Goal: Information Seeking & Learning: Compare options

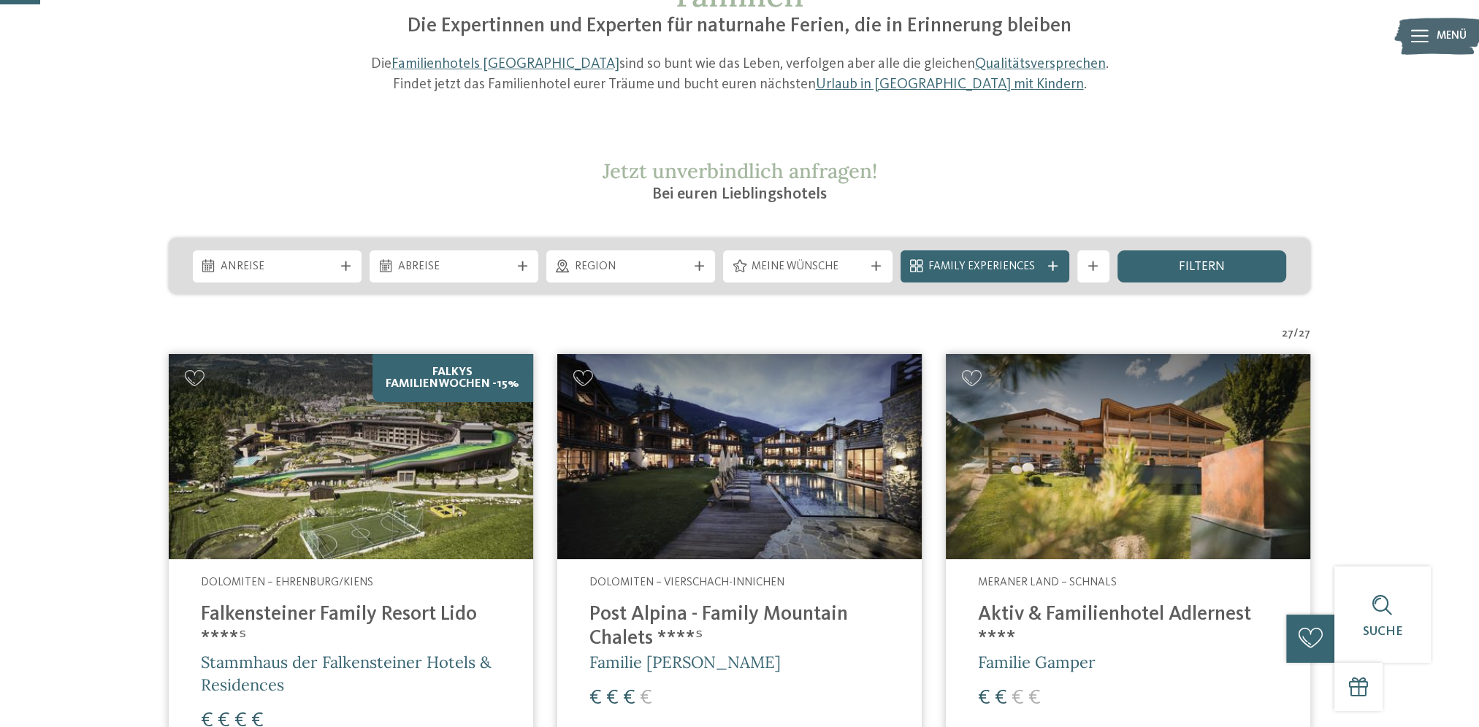
scroll to position [145, 0]
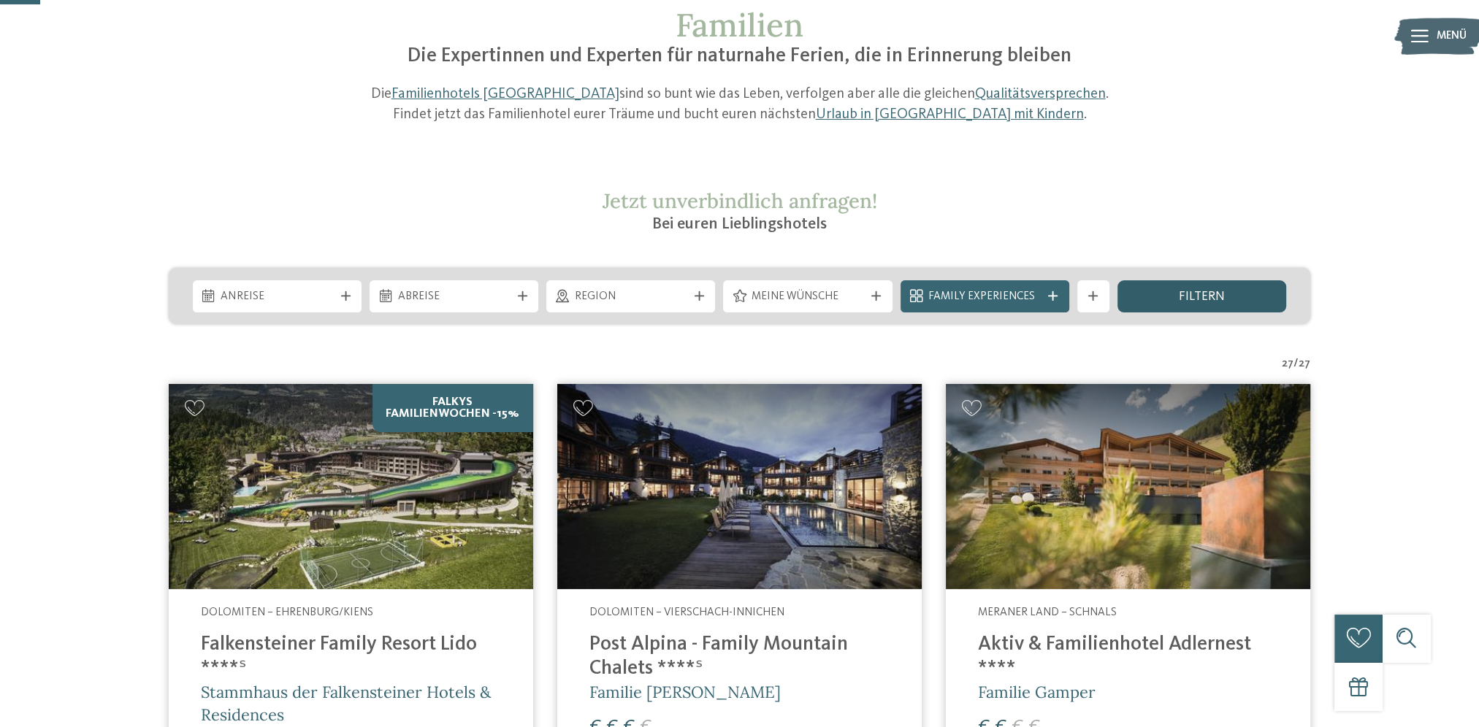
click at [1163, 296] on div "filtern" at bounding box center [1201, 296] width 169 height 32
click at [1195, 302] on span "filtern" at bounding box center [1202, 297] width 46 height 13
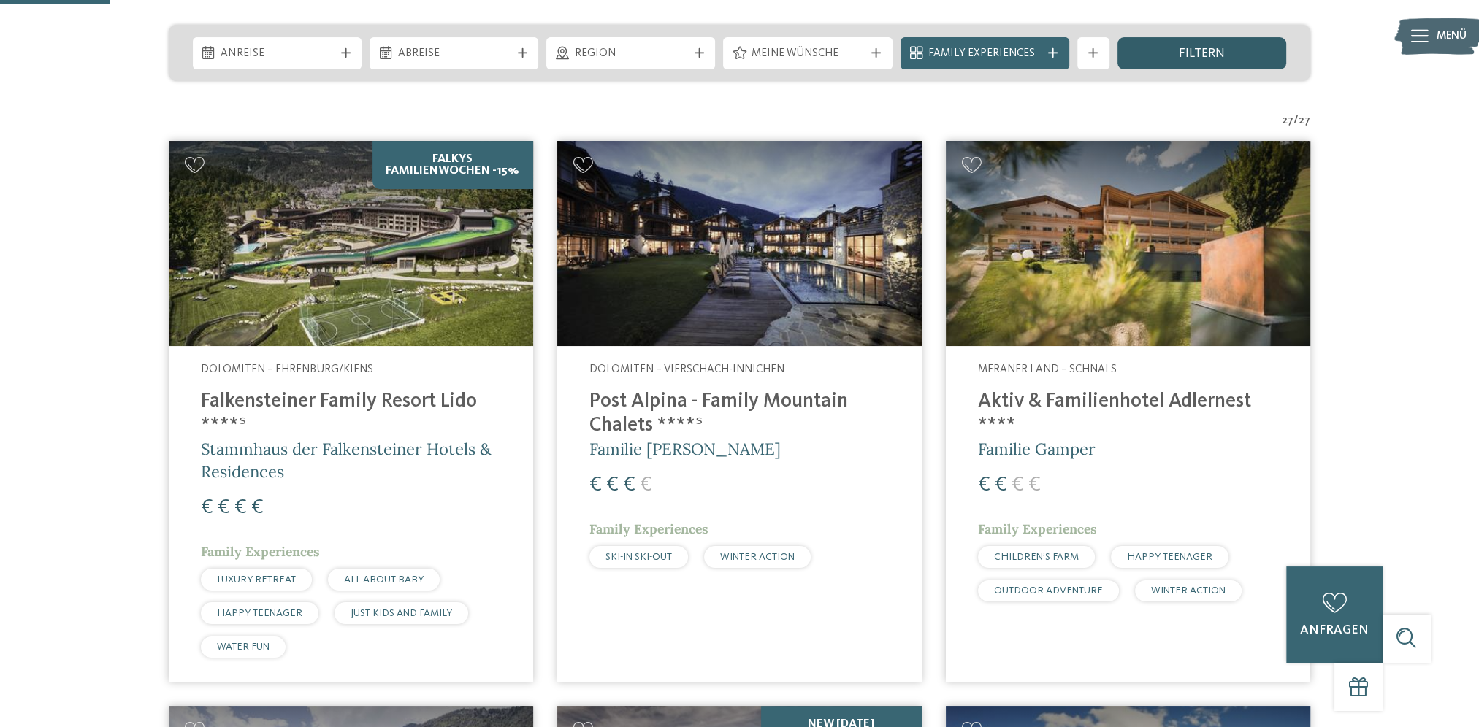
scroll to position [364, 0]
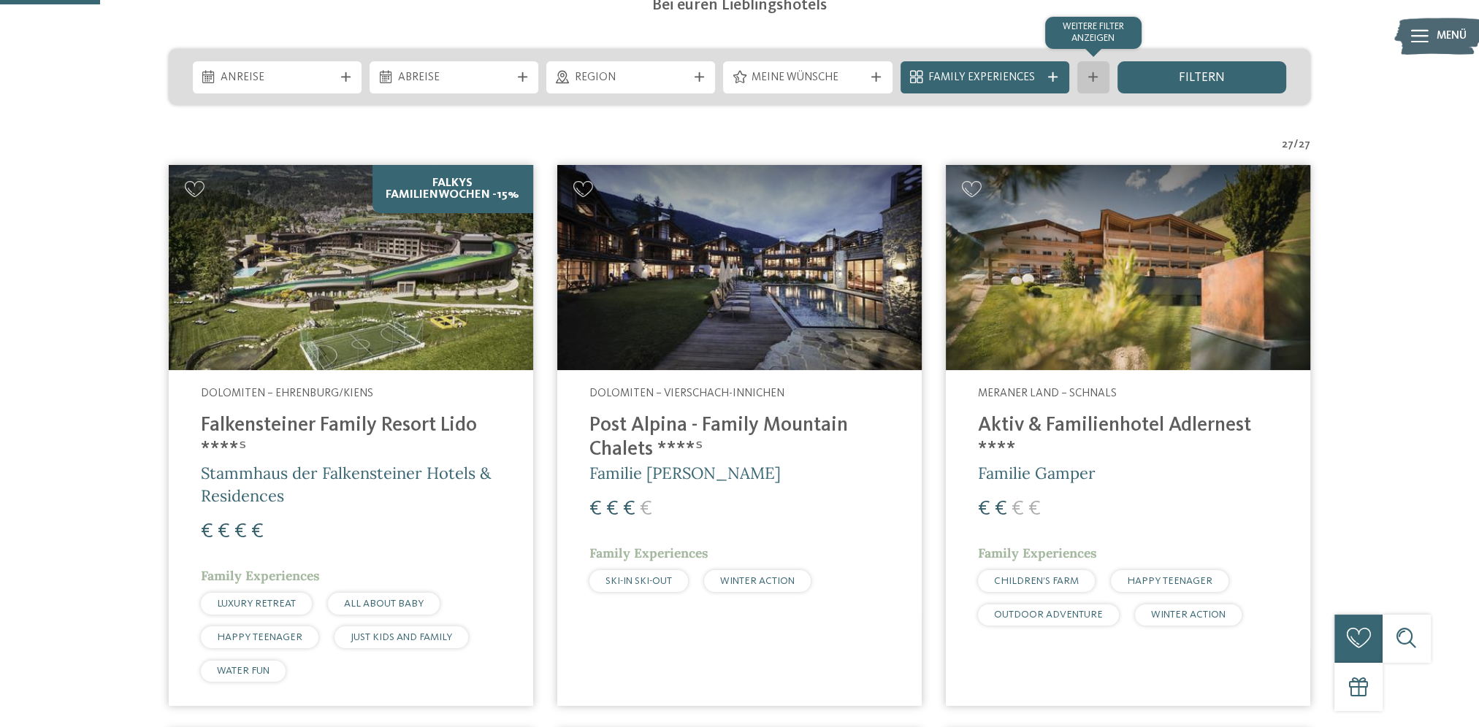
click at [1100, 80] on div at bounding box center [1093, 76] width 16 height 9
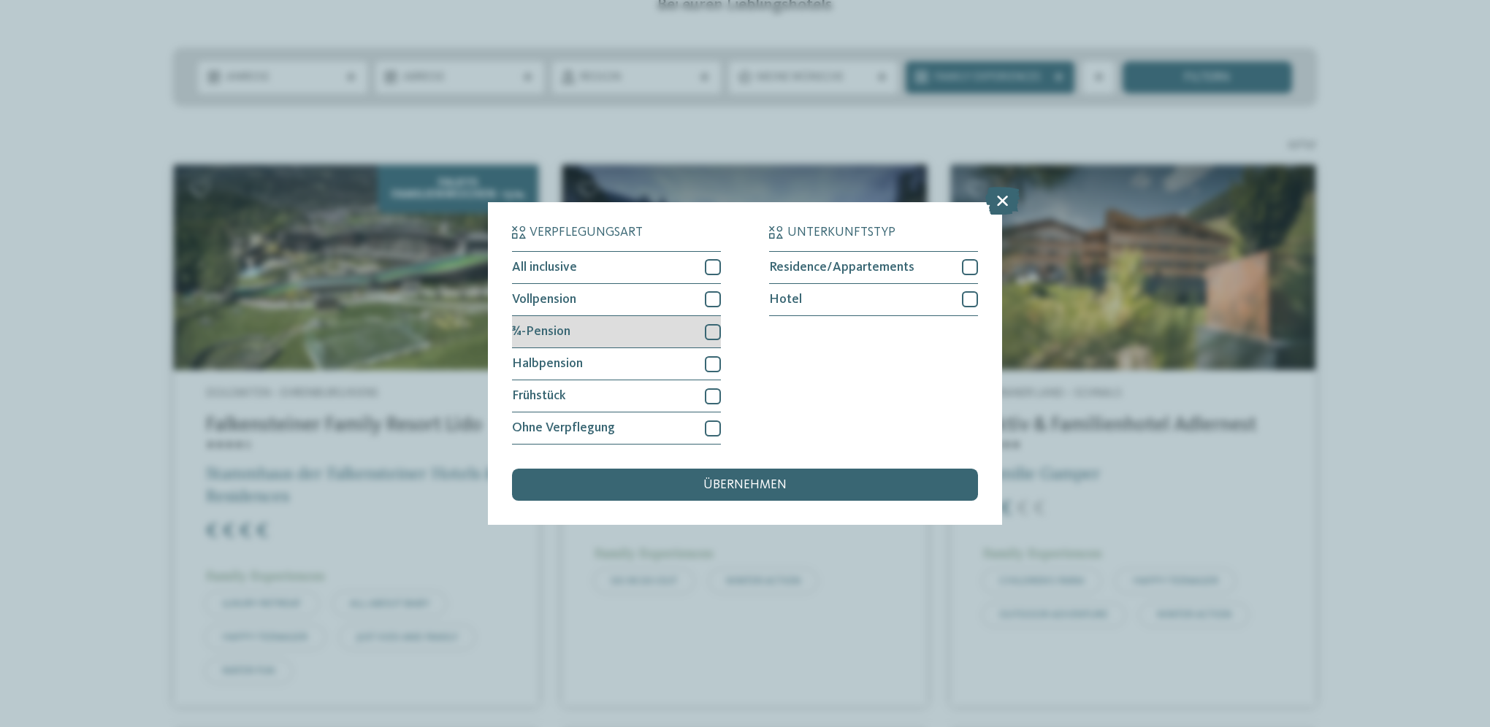
click at [713, 332] on div at bounding box center [713, 332] width 16 height 16
click at [713, 361] on div at bounding box center [713, 364] width 16 height 16
click at [707, 306] on div at bounding box center [713, 299] width 16 height 16
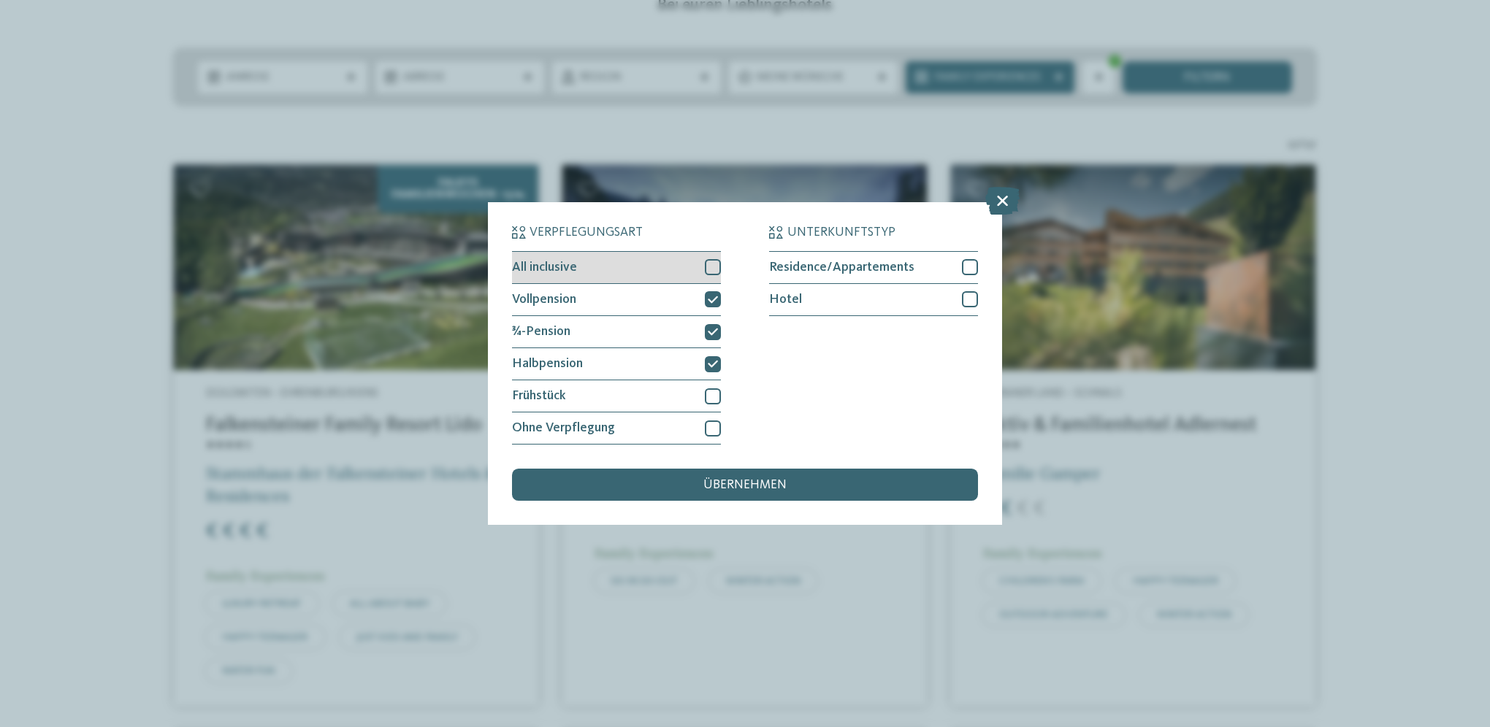
click at [710, 266] on div at bounding box center [713, 267] width 16 height 16
click at [640, 480] on div "übernehmen" at bounding box center [745, 485] width 466 height 32
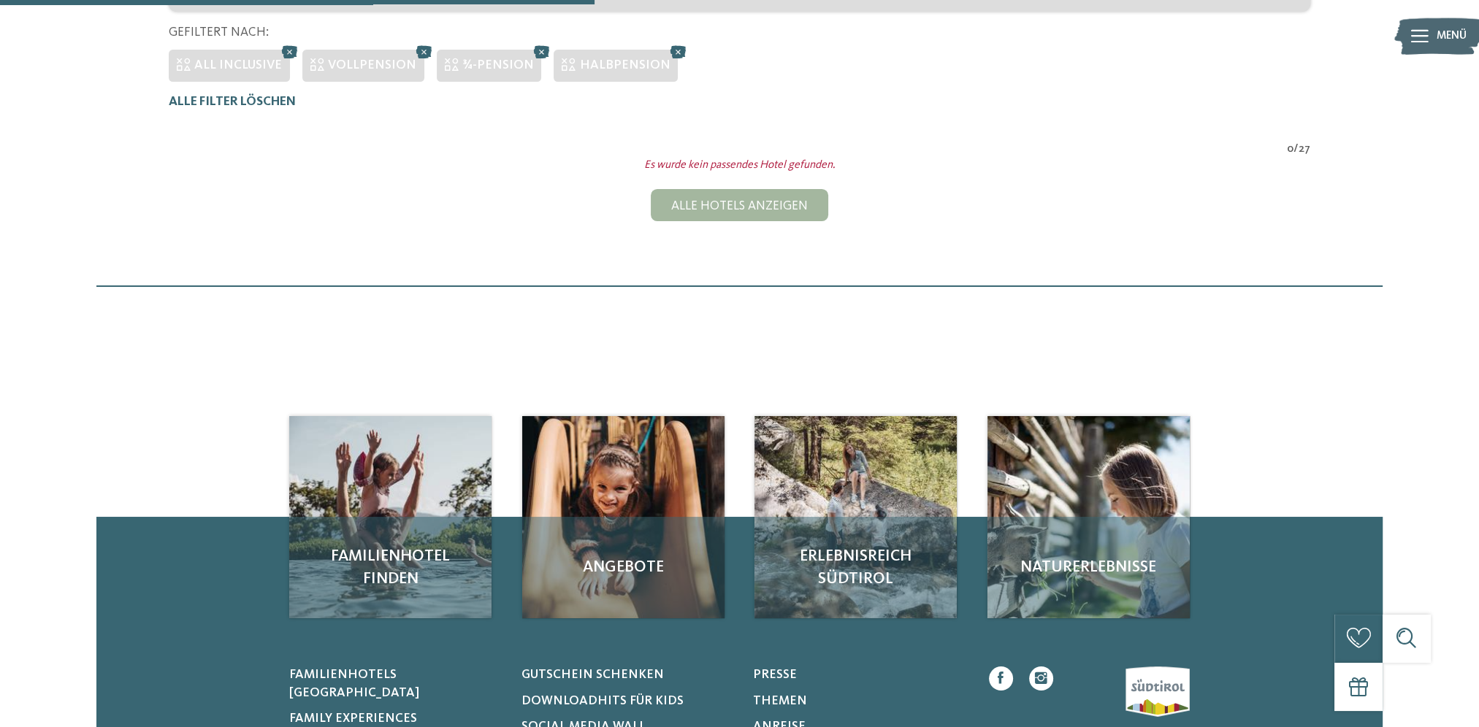
scroll to position [315, 0]
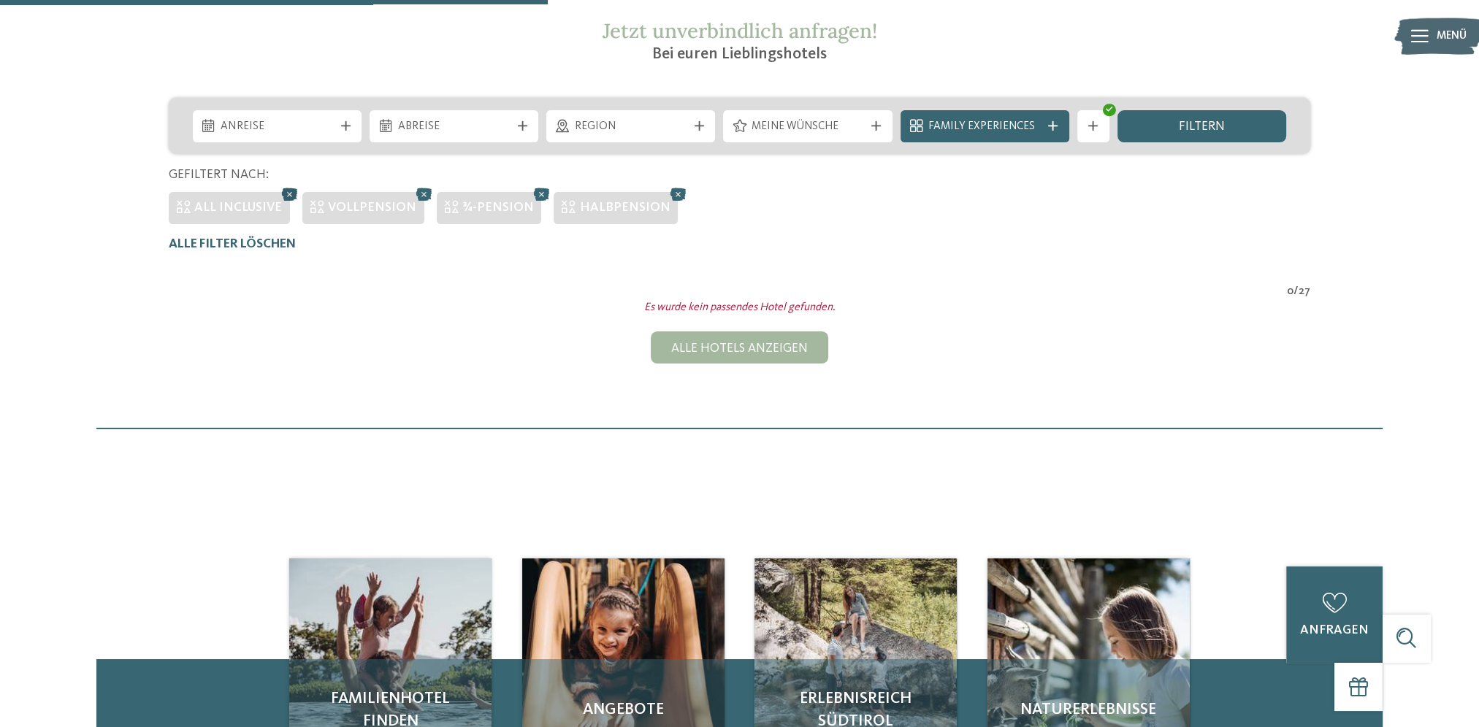
click at [292, 190] on icon at bounding box center [290, 194] width 24 height 21
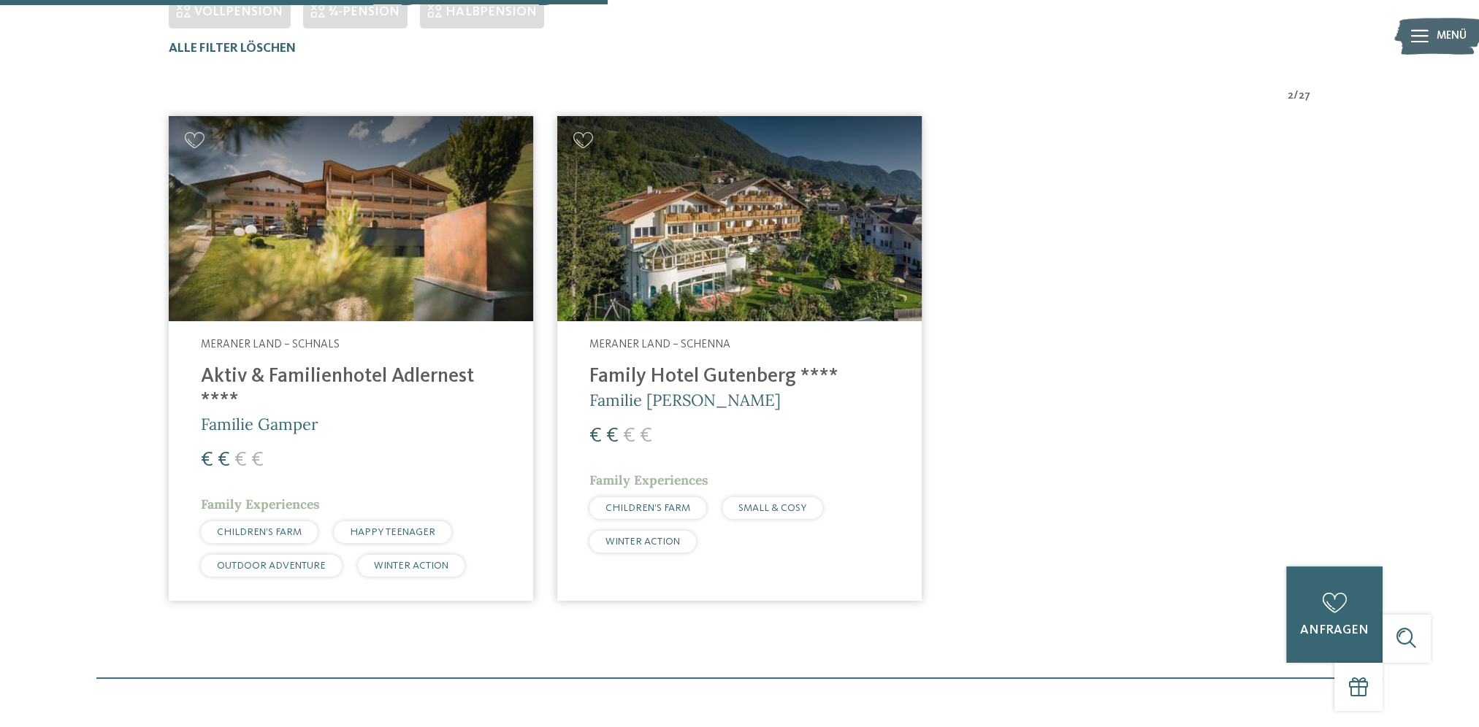
click at [274, 195] on img at bounding box center [351, 218] width 364 height 205
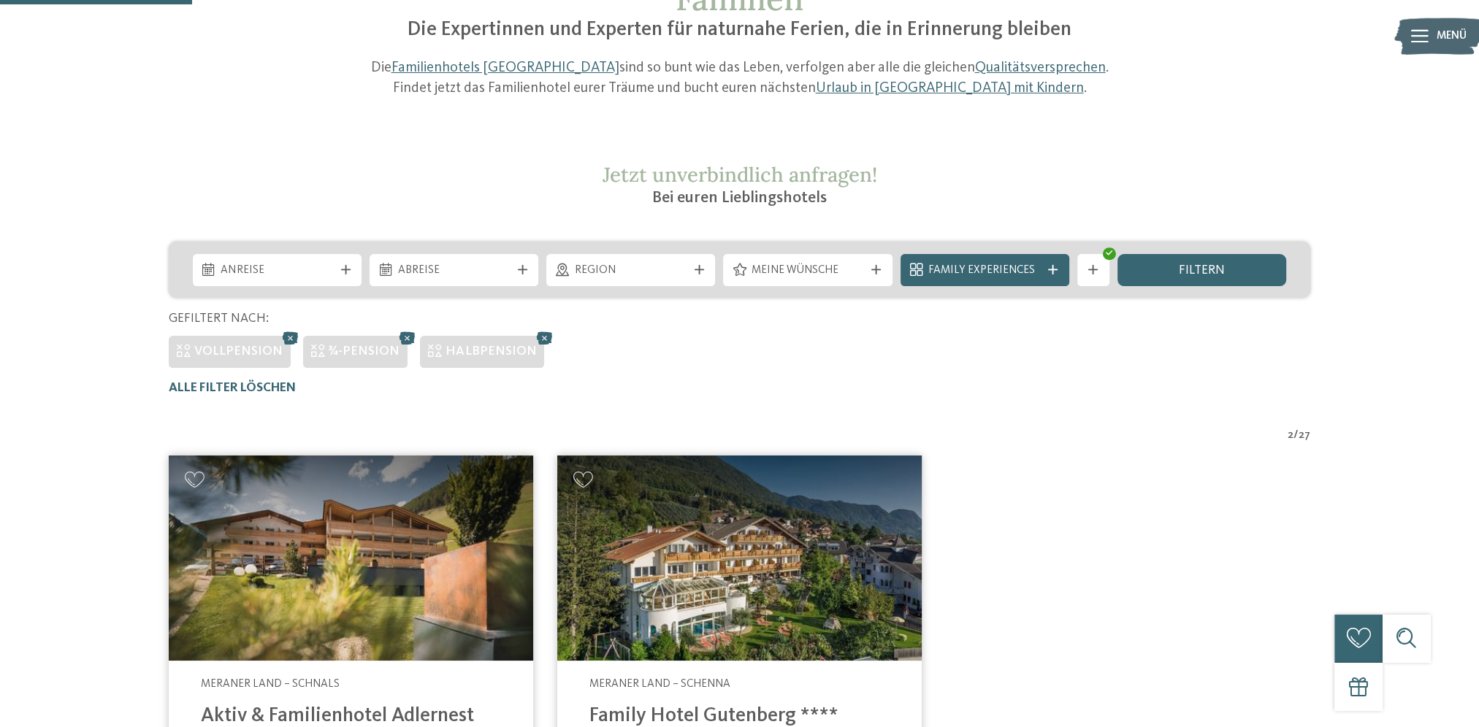
scroll to position [168, 0]
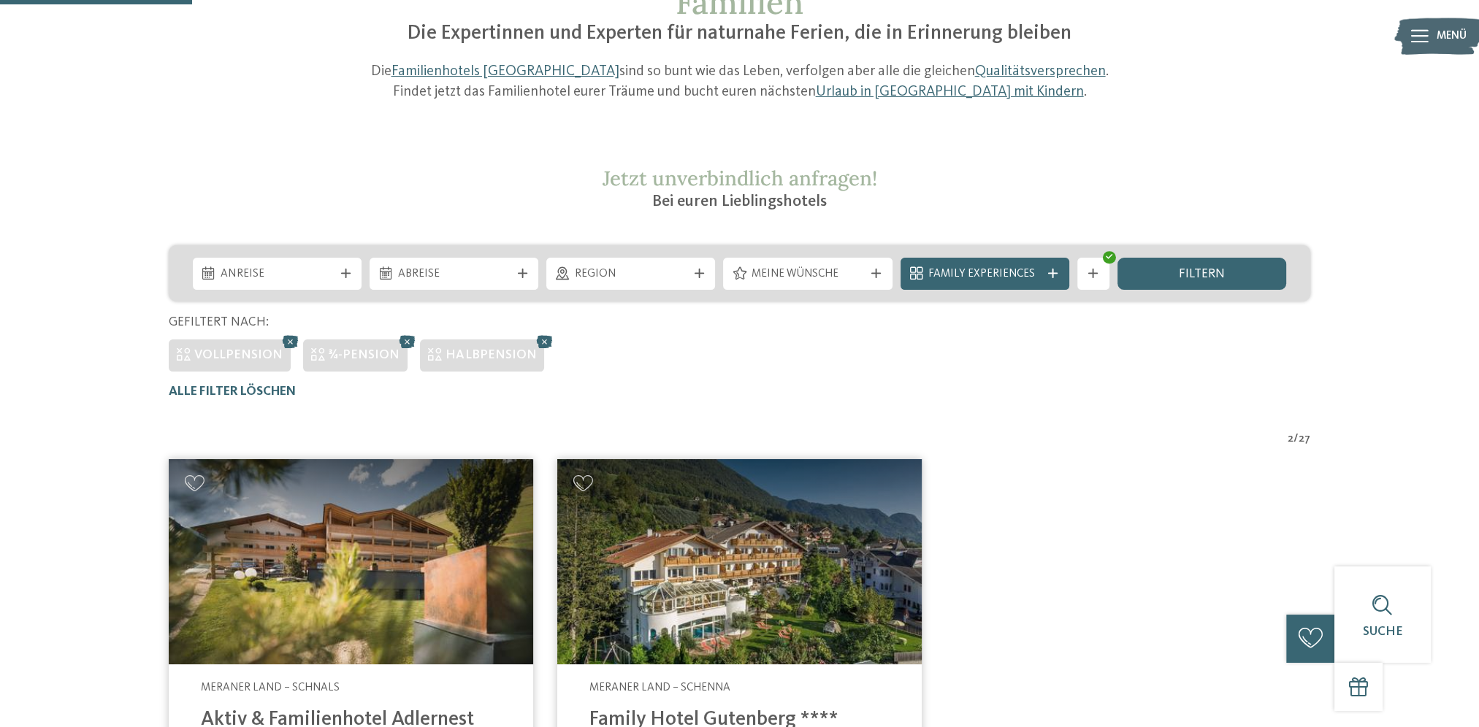
click at [285, 339] on icon at bounding box center [291, 342] width 24 height 21
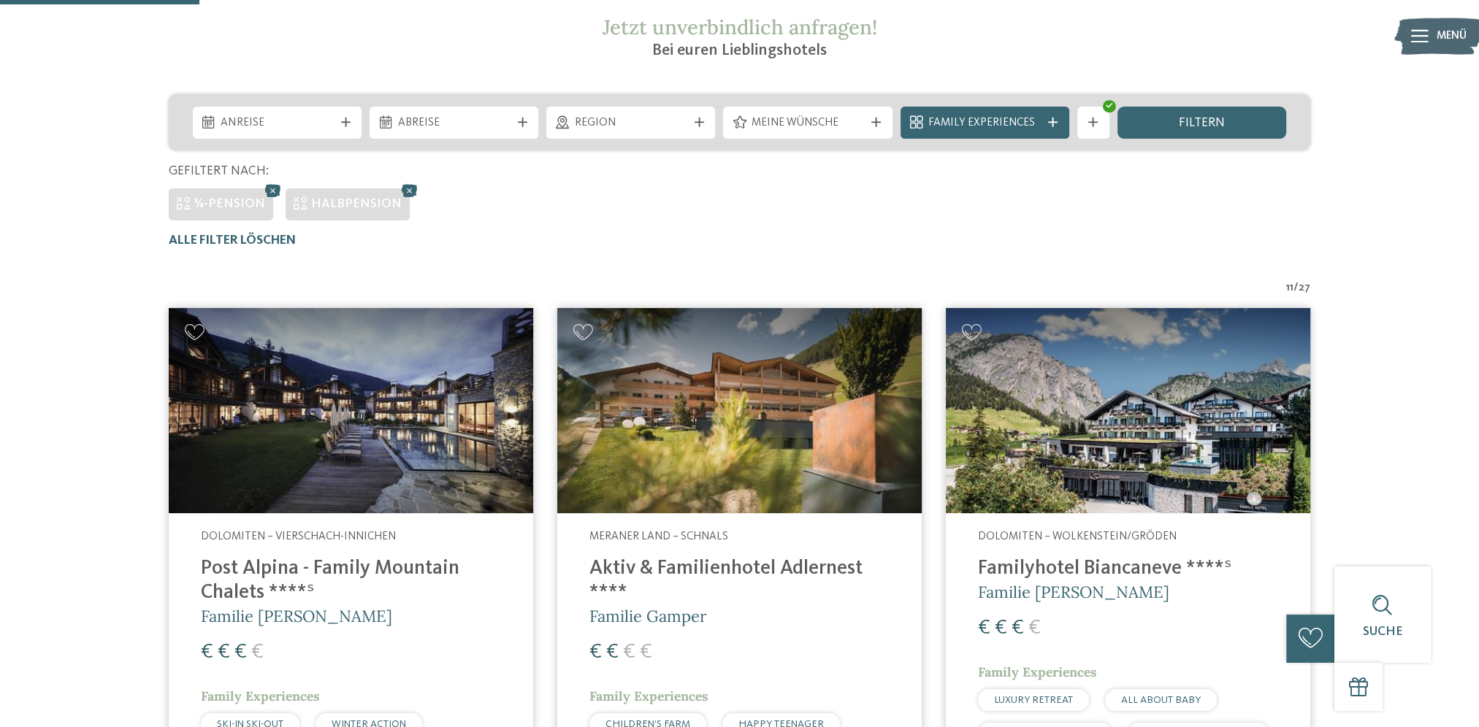
scroll to position [315, 0]
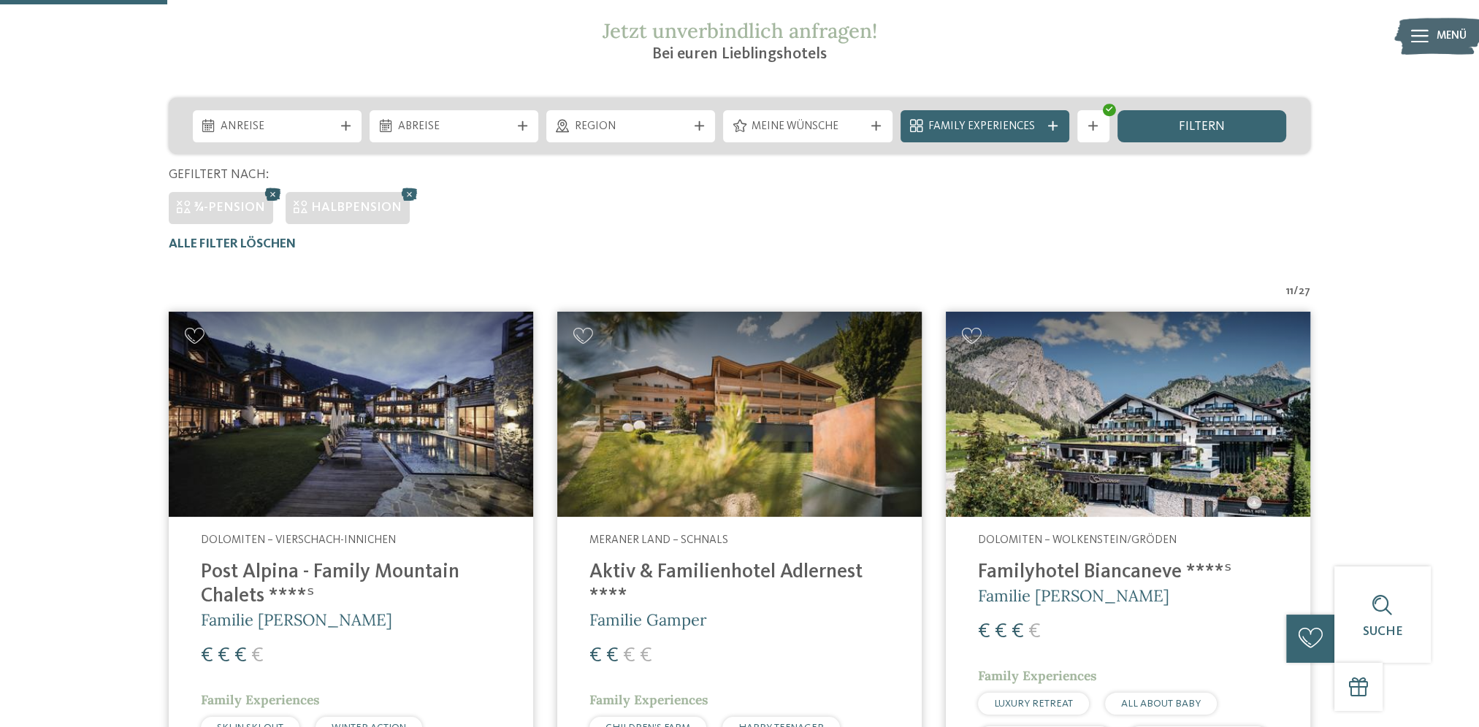
click at [269, 196] on icon at bounding box center [273, 194] width 24 height 21
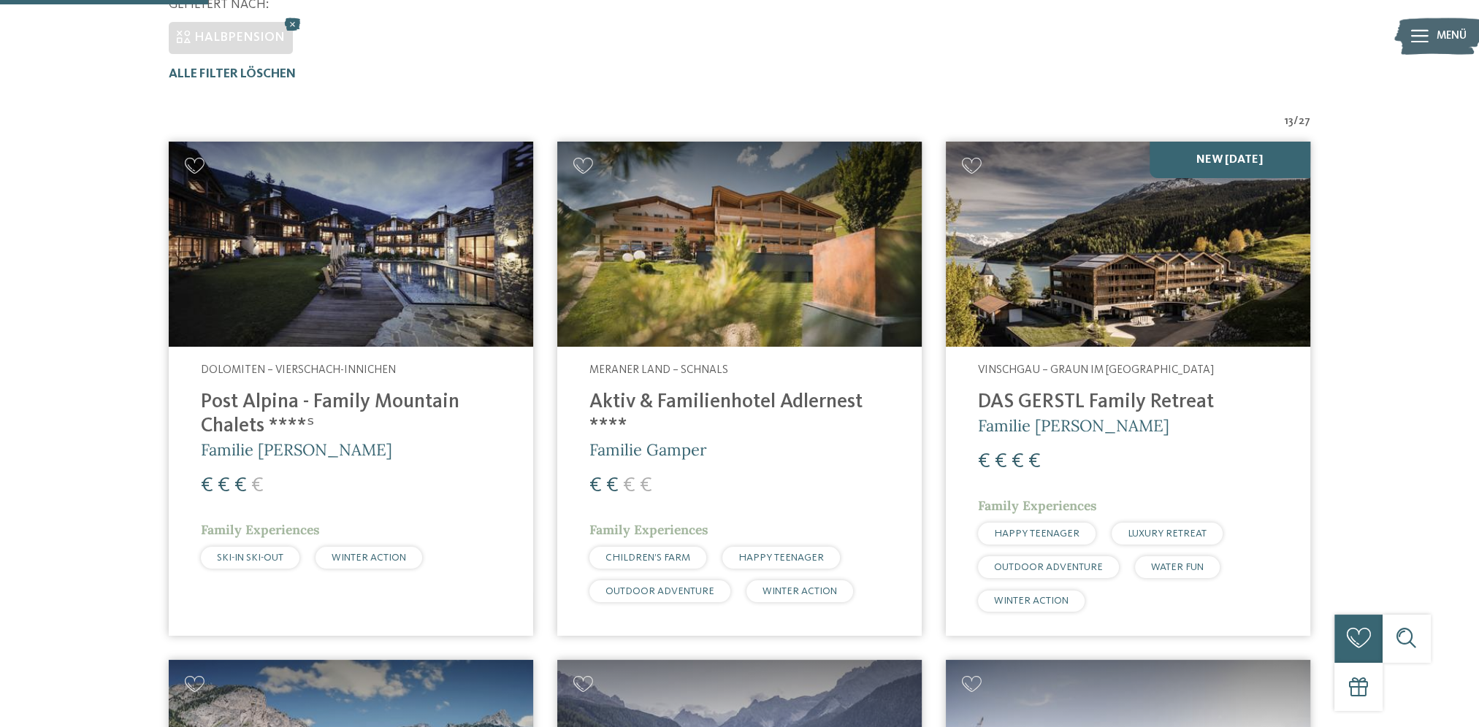
scroll to position [461, 0]
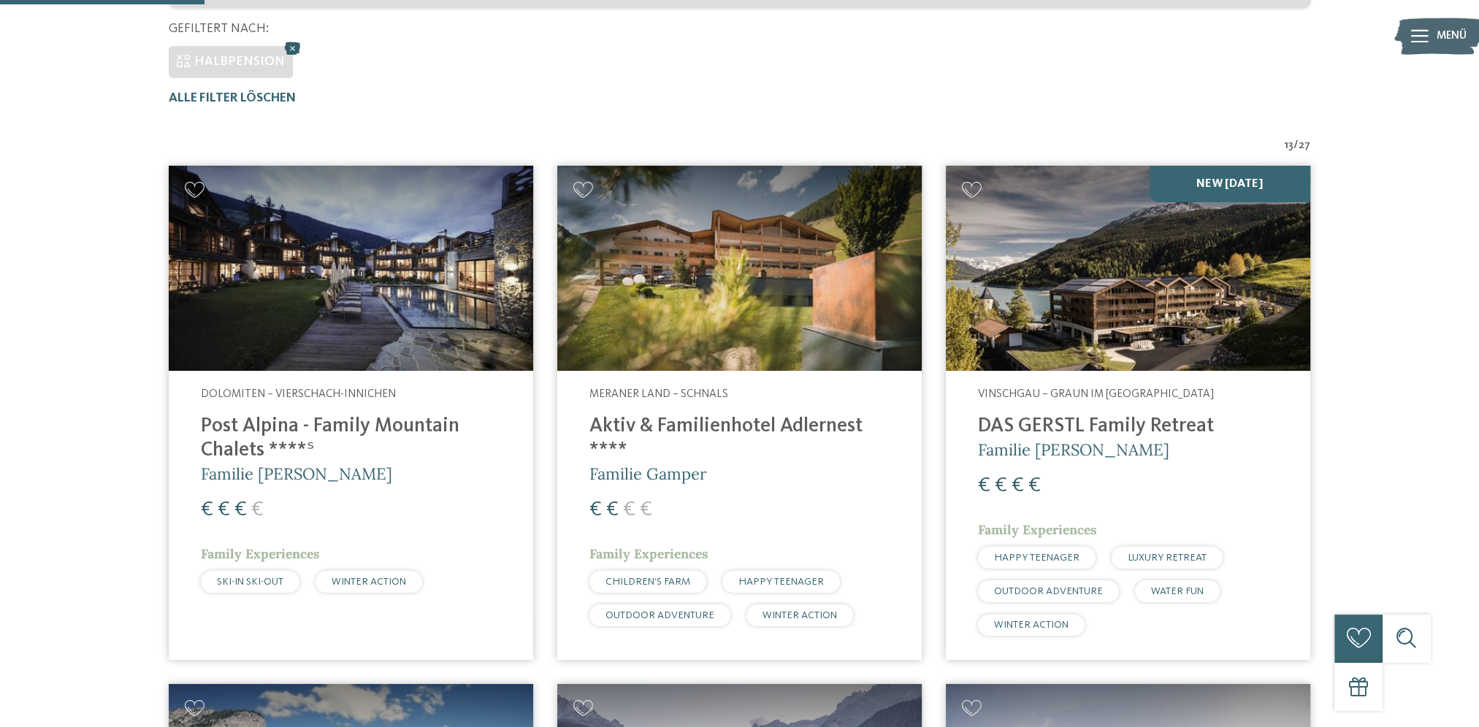
click at [286, 50] on icon at bounding box center [293, 48] width 24 height 21
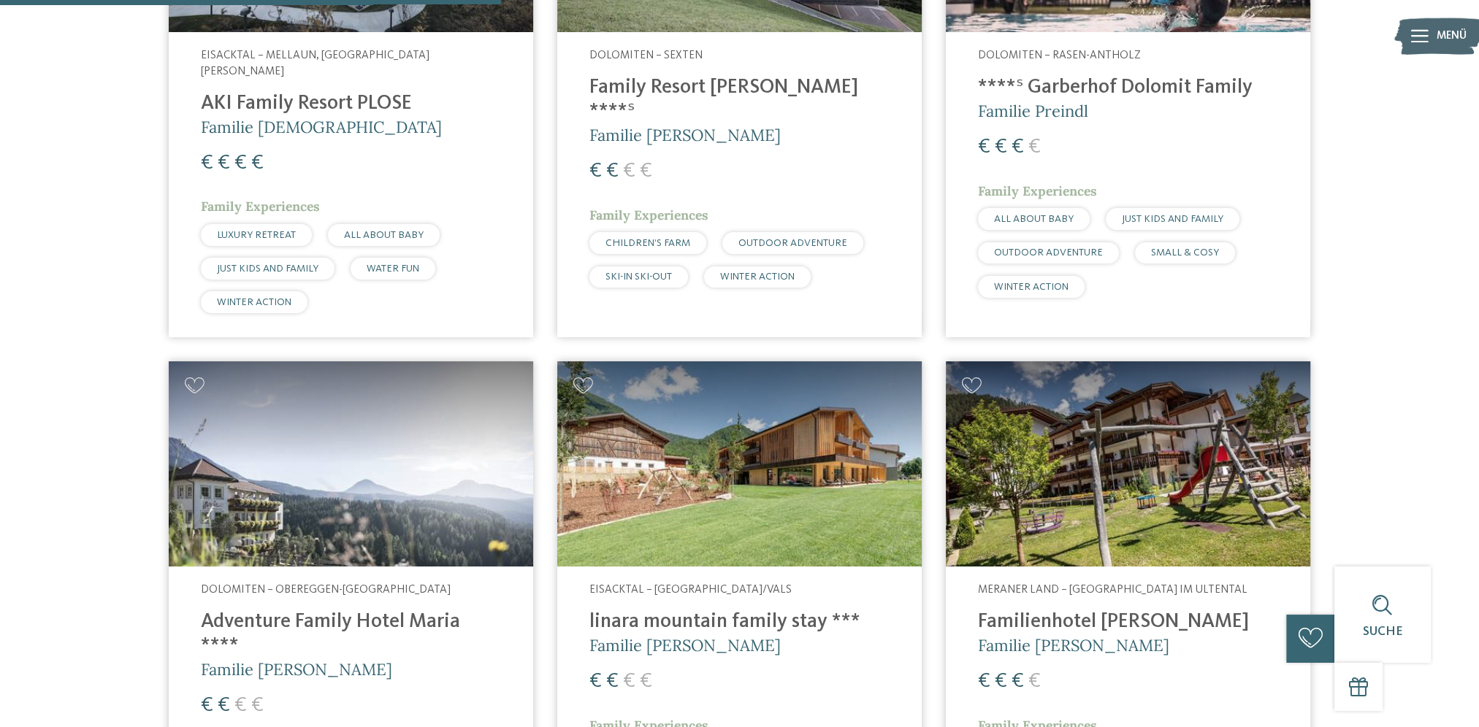
scroll to position [1825, 0]
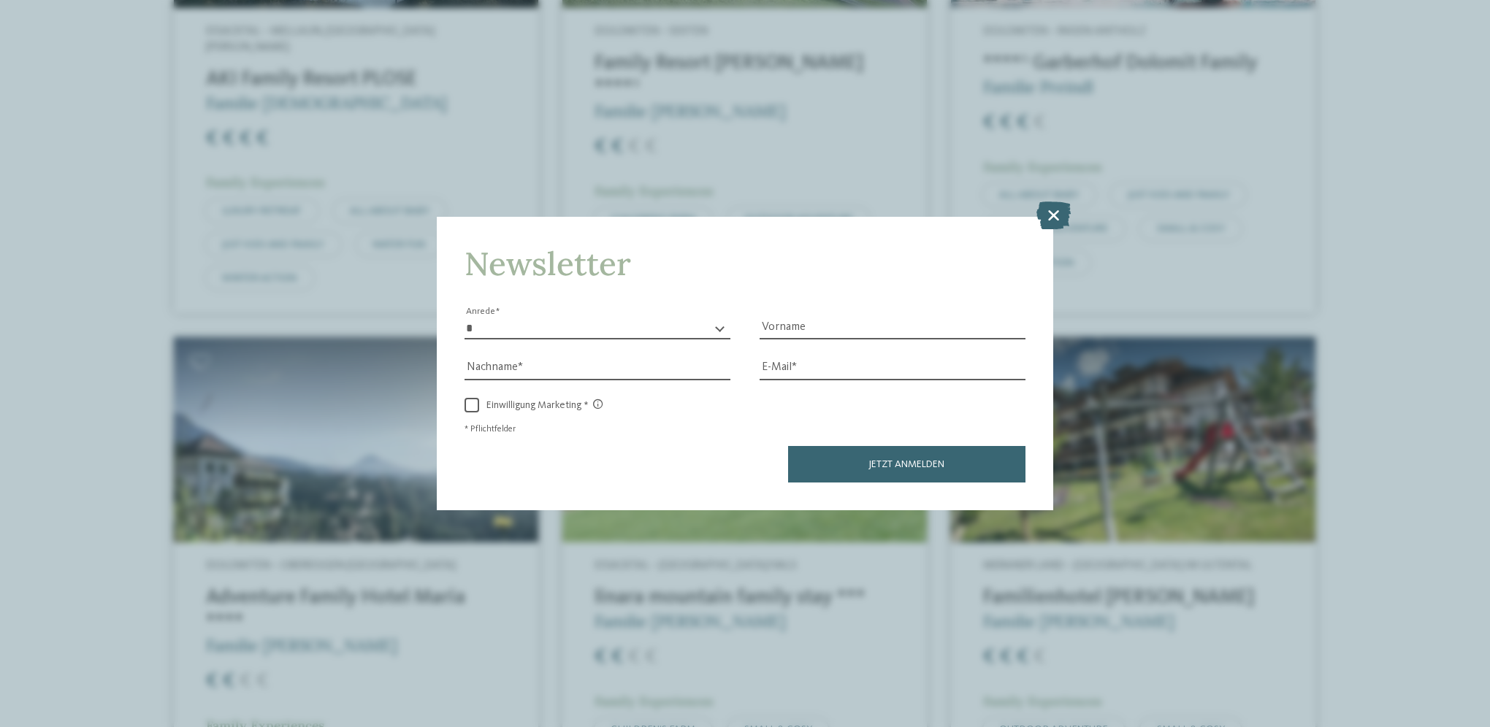
click at [1052, 215] on icon at bounding box center [1053, 216] width 34 height 28
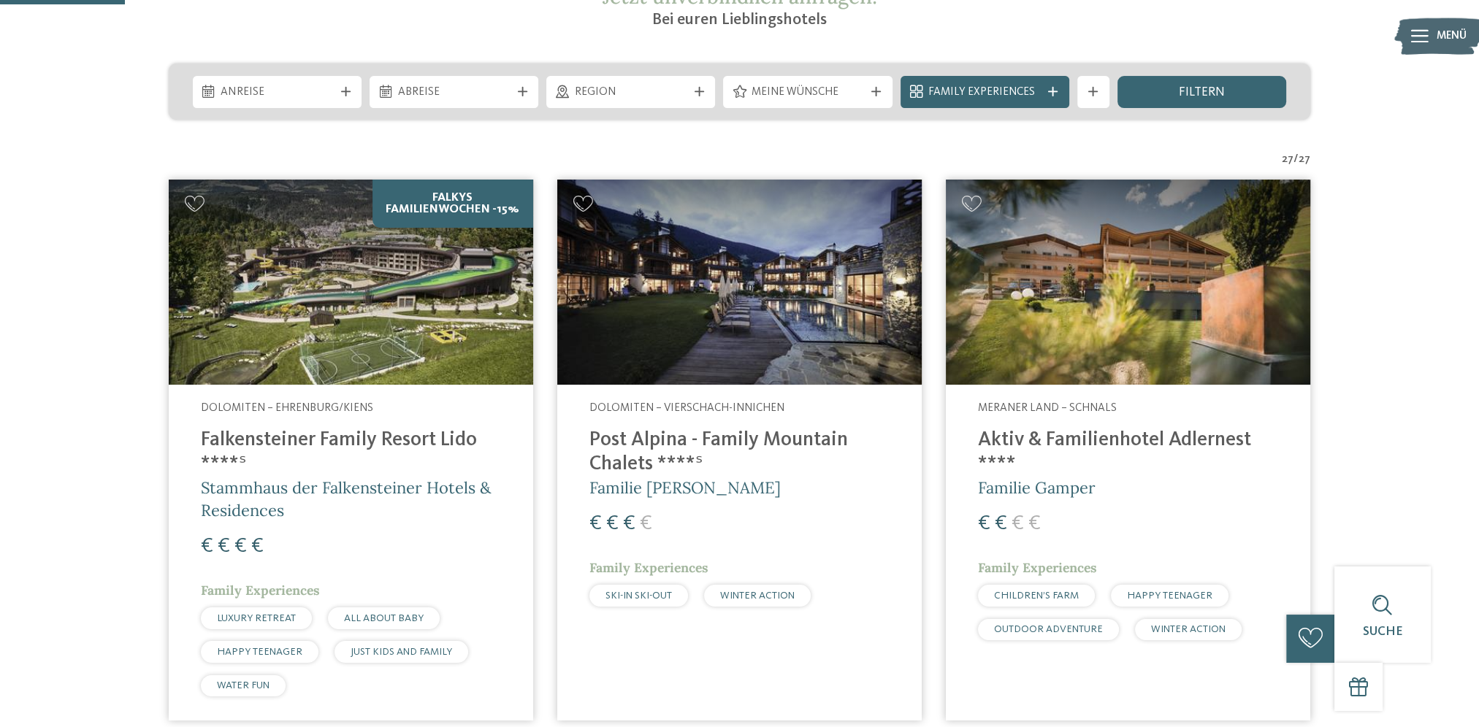
scroll to position [348, 0]
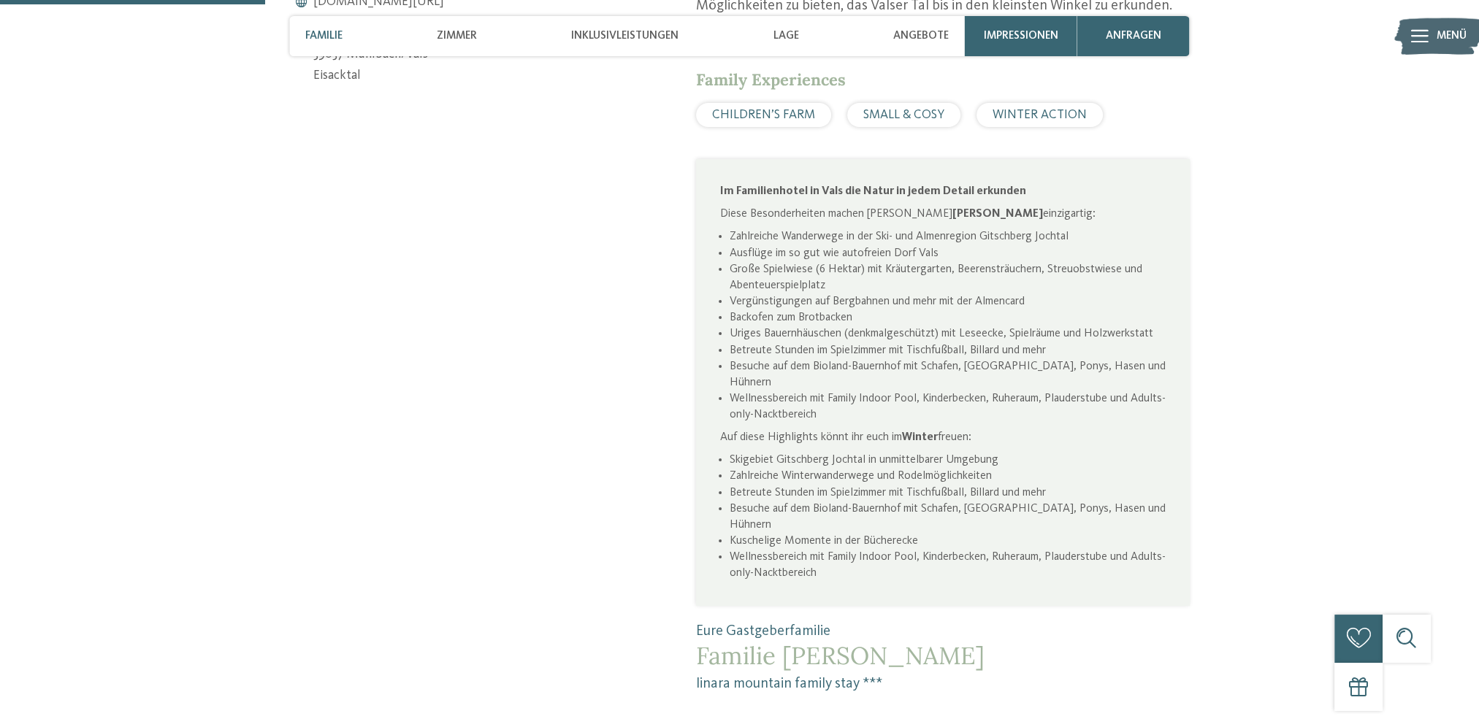
scroll to position [949, 0]
